Goal: Information Seeking & Learning: Learn about a topic

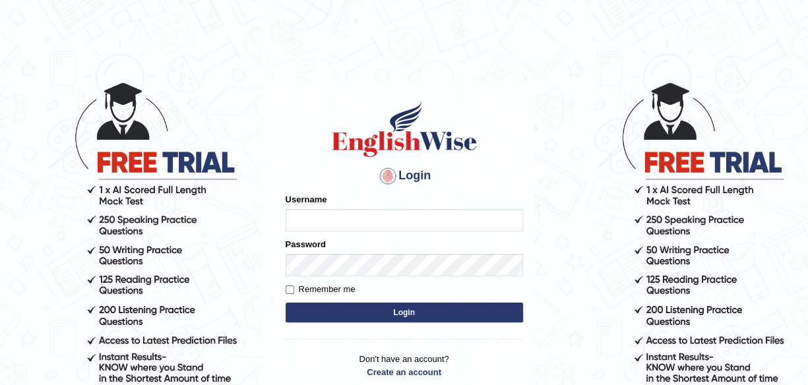
type input "maliny"
click at [396, 315] on button "Login" at bounding box center [405, 313] width 238 height 20
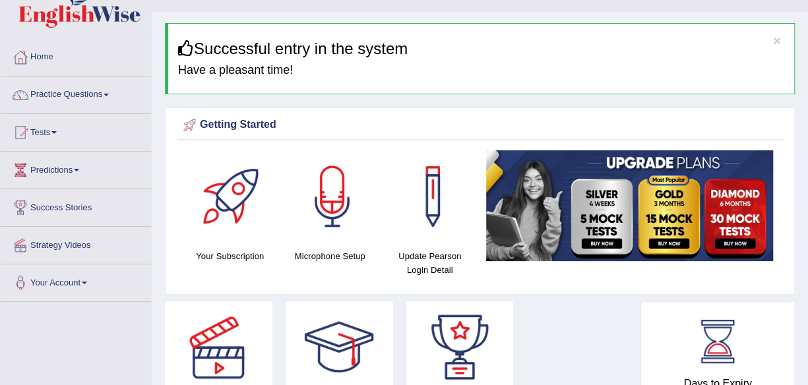
scroll to position [9, 0]
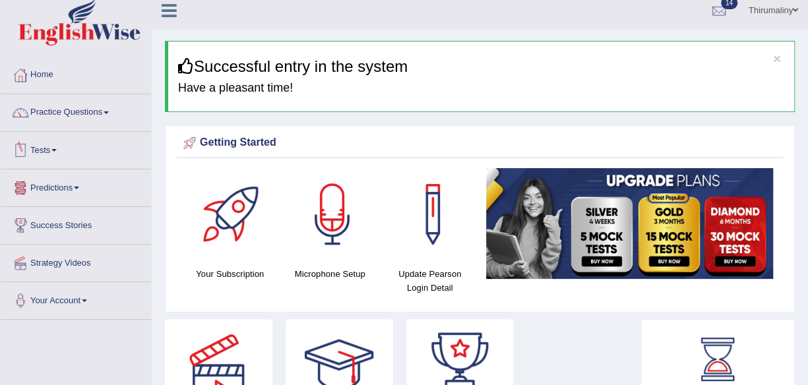
click at [63, 150] on link "Tests" at bounding box center [76, 148] width 150 height 33
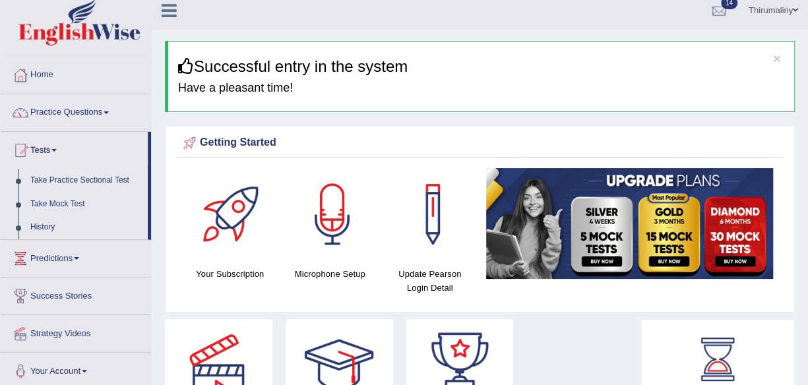
click at [71, 176] on link "Take Practice Sectional Test" at bounding box center [85, 181] width 123 height 24
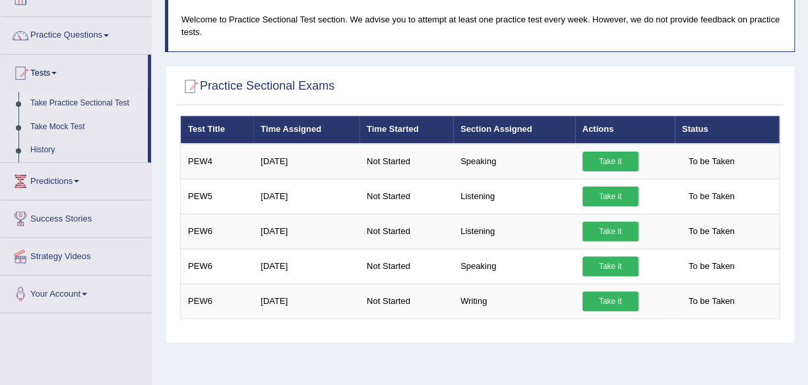
scroll to position [88, 0]
